Goal: Navigation & Orientation: Find specific page/section

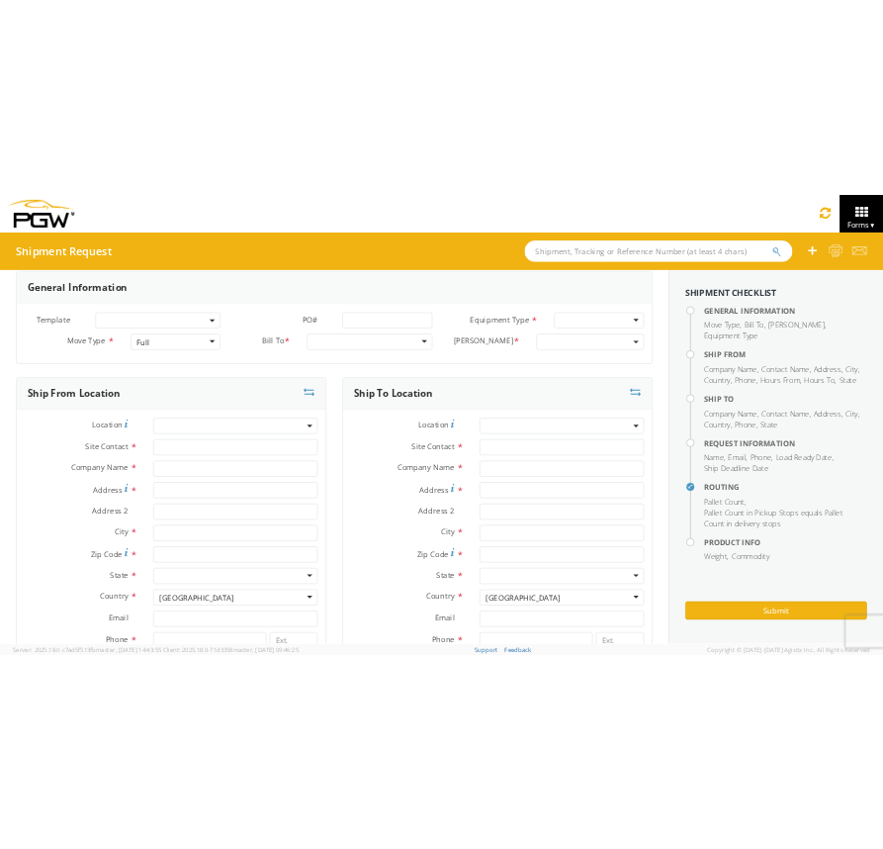
scroll to position [20, 0]
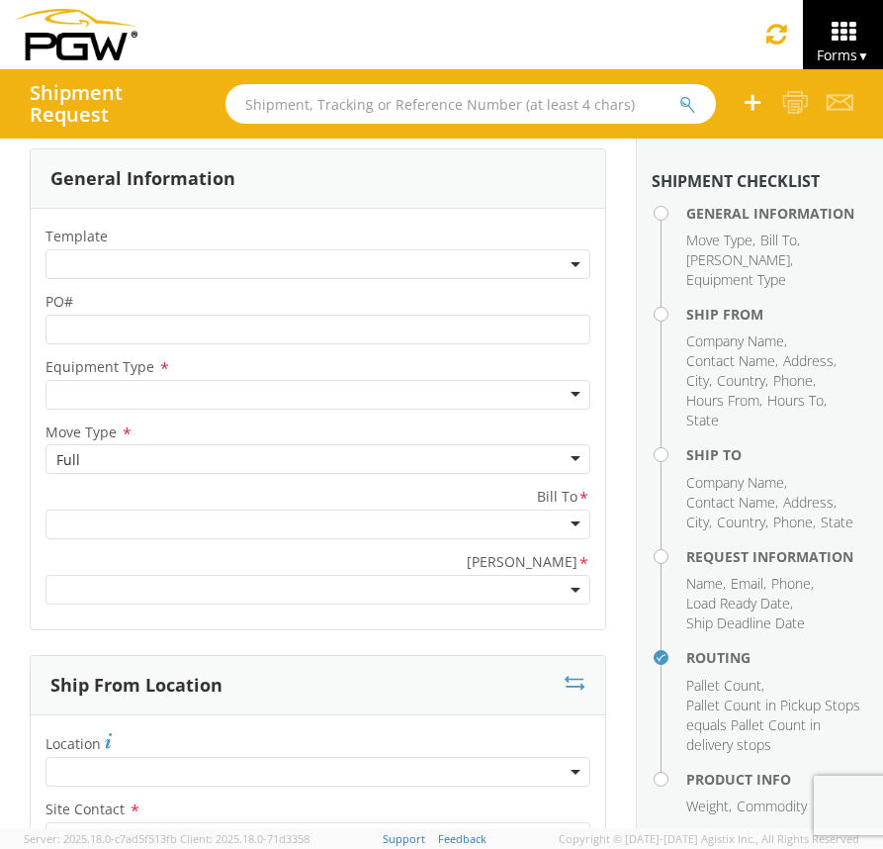
click at [82, 47] on img at bounding box center [76, 34] width 123 height 51
click at [102, 49] on img at bounding box center [76, 34] width 123 height 51
click at [865, 57] on span "▼" at bounding box center [864, 55] width 12 height 17
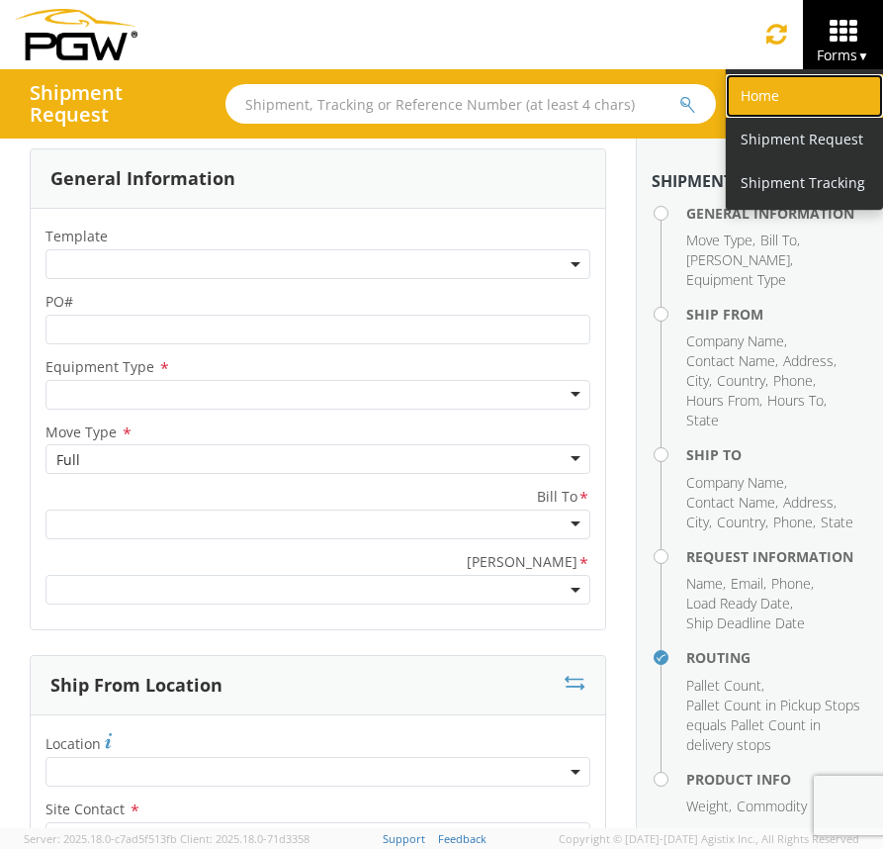
click at [782, 100] on link "Home" at bounding box center [804, 96] width 157 height 44
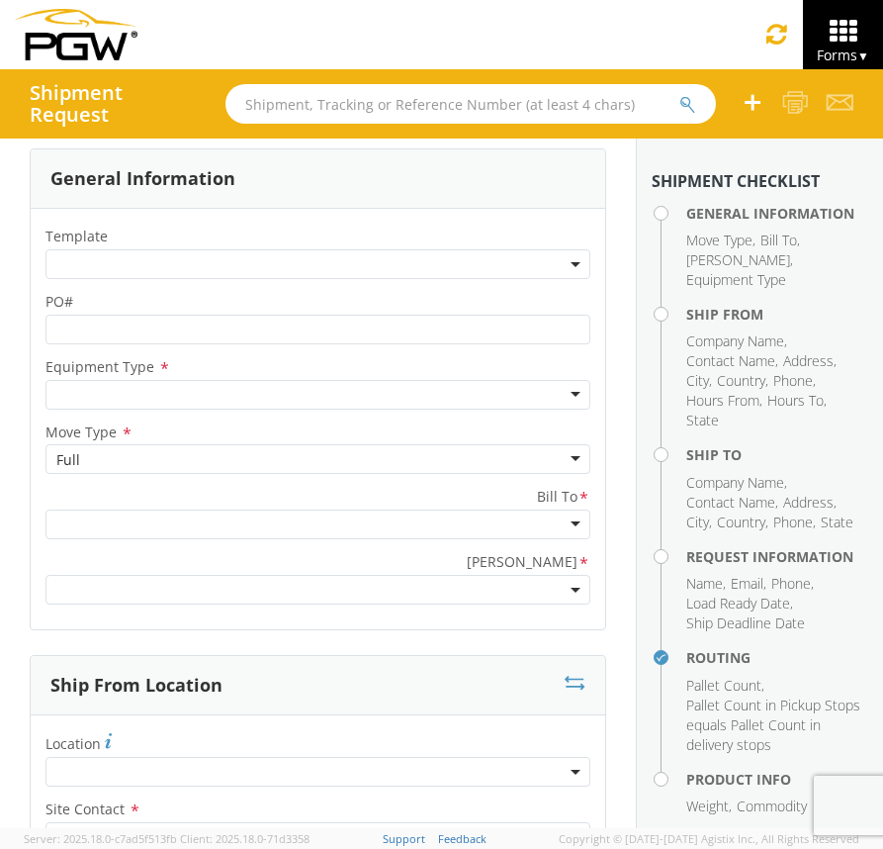
click at [844, 56] on span "Forms ▼" at bounding box center [843, 55] width 52 height 19
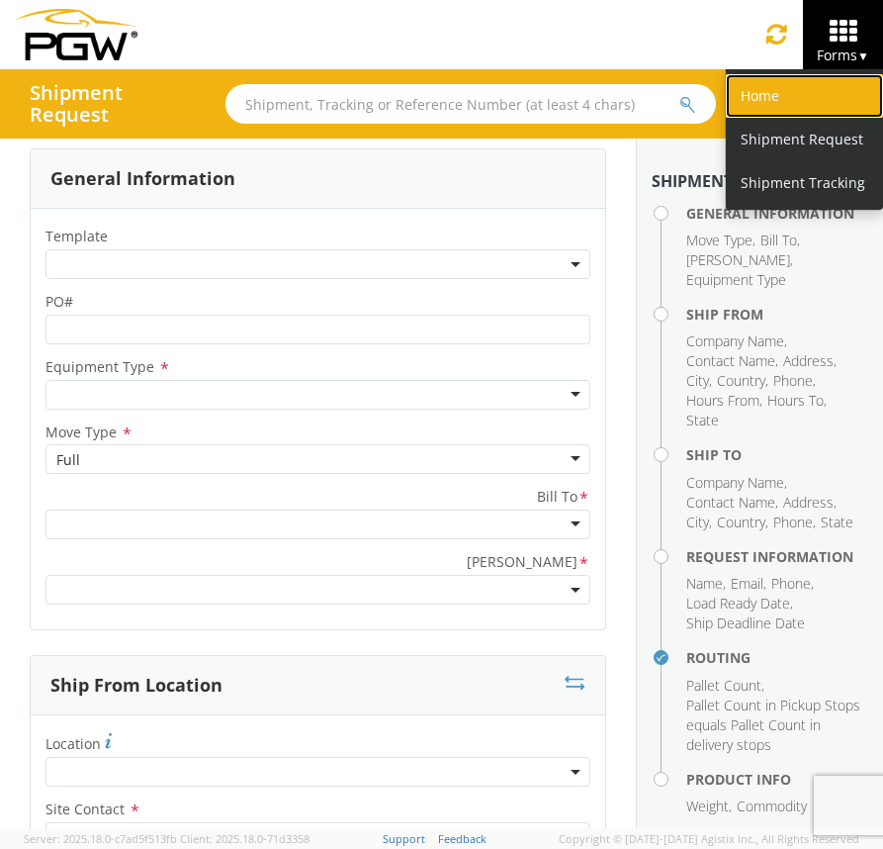
click at [785, 93] on link "Home" at bounding box center [804, 96] width 157 height 44
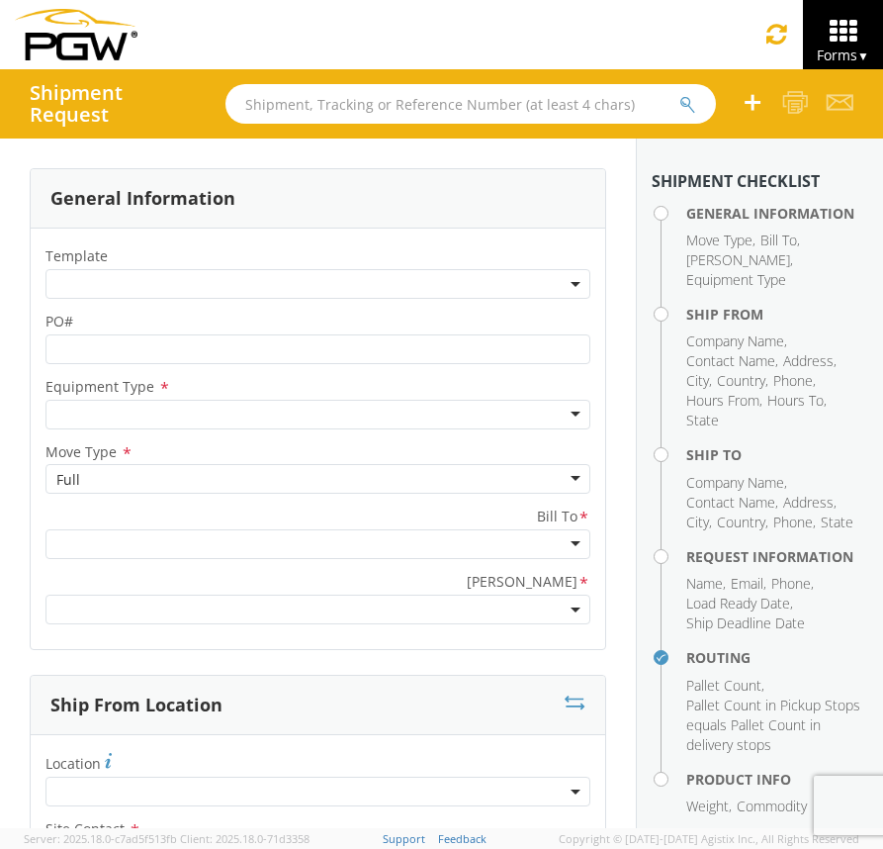
click at [854, 47] on span "Forms ▼" at bounding box center [843, 55] width 52 height 19
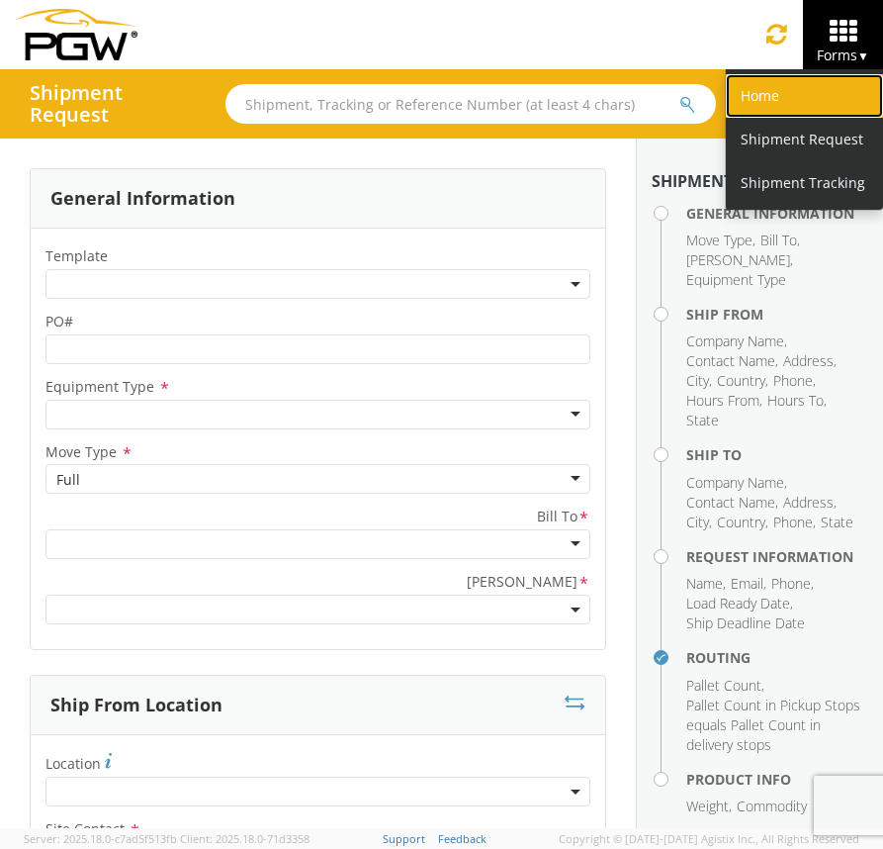
click at [777, 108] on link "Home" at bounding box center [804, 96] width 157 height 44
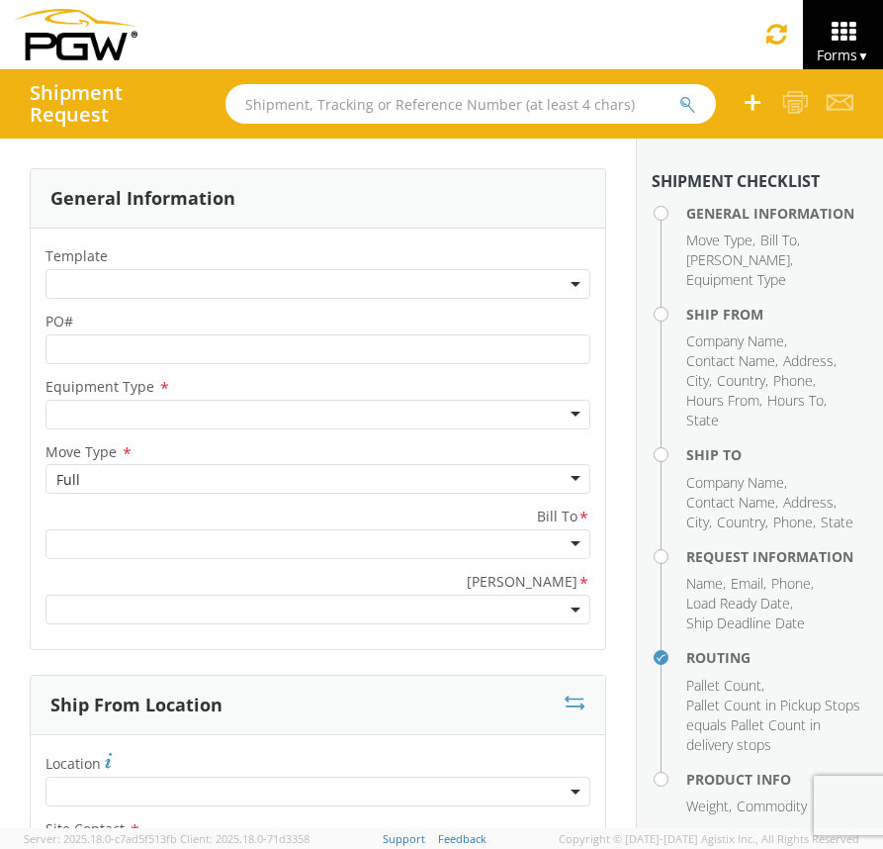
click at [92, 40] on img at bounding box center [76, 34] width 123 height 51
click at [849, 47] on span "Forms ▼" at bounding box center [843, 55] width 52 height 19
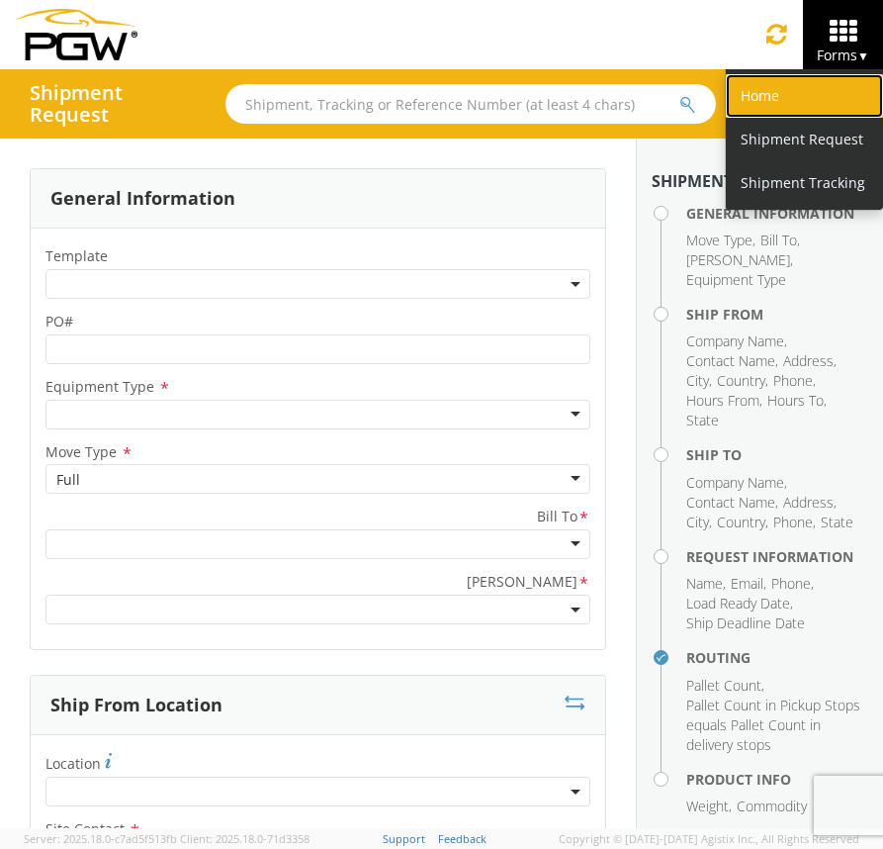
click at [766, 100] on link "Home" at bounding box center [804, 96] width 157 height 44
